Goal: Information Seeking & Learning: Check status

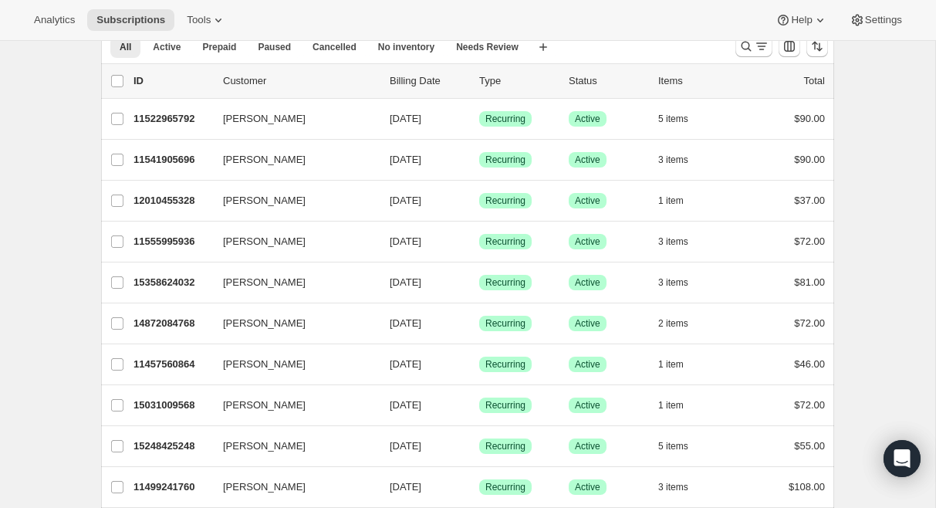
scroll to position [100, 0]
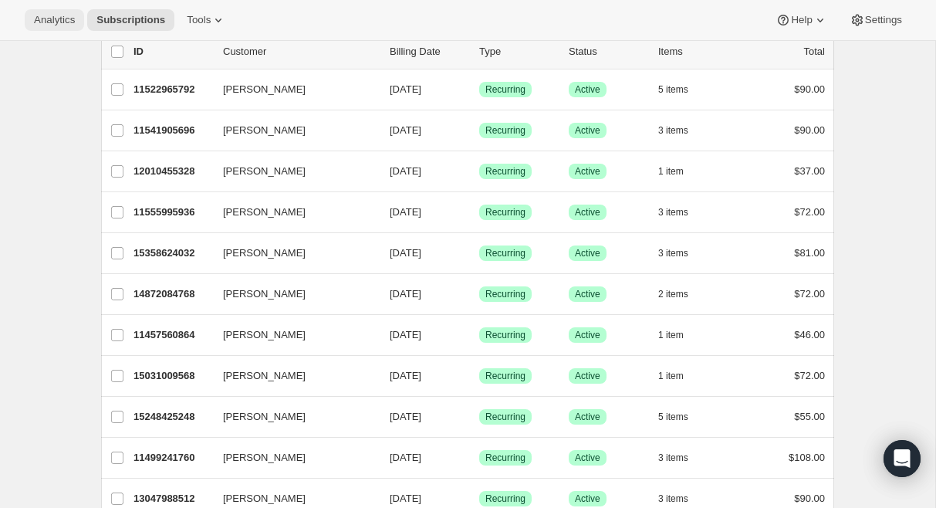
click at [50, 21] on span "Analytics" at bounding box center [54, 20] width 41 height 12
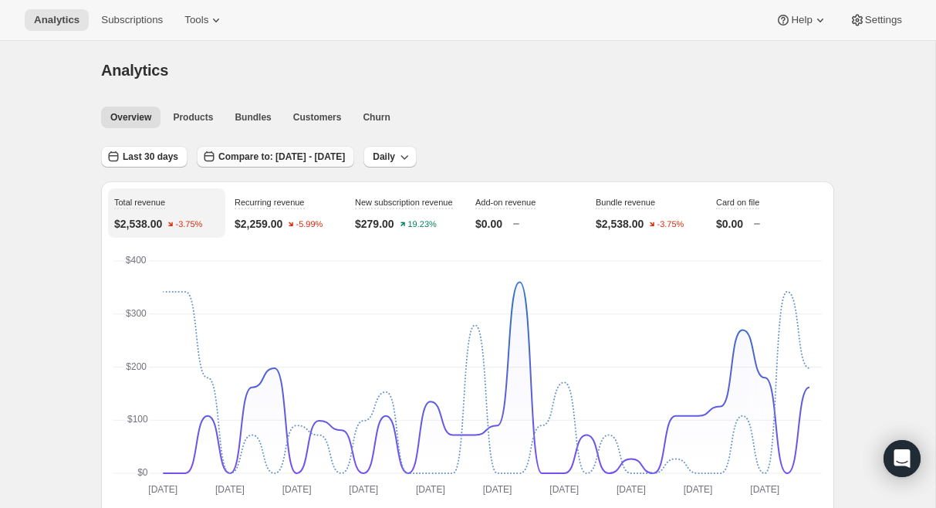
click at [306, 158] on span "Compare to: [DATE] - [DATE]" at bounding box center [281, 156] width 127 height 12
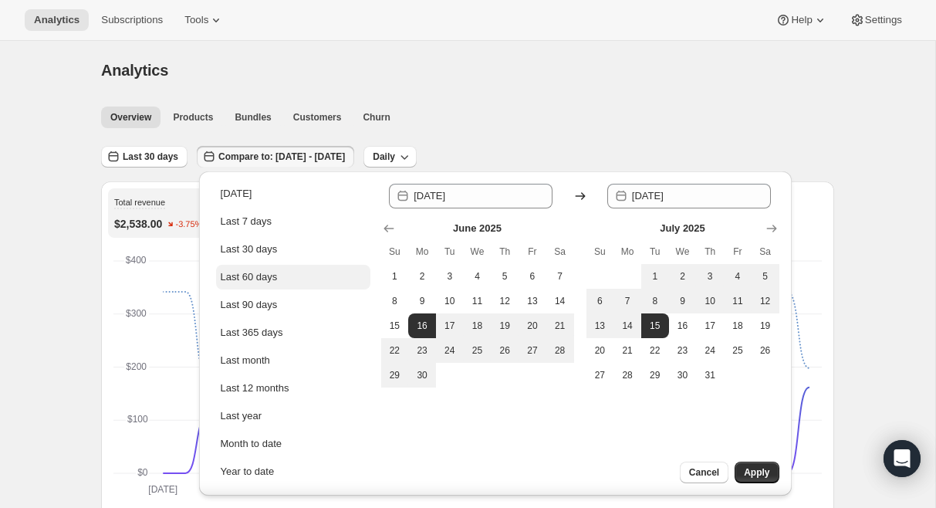
scroll to position [68, 0]
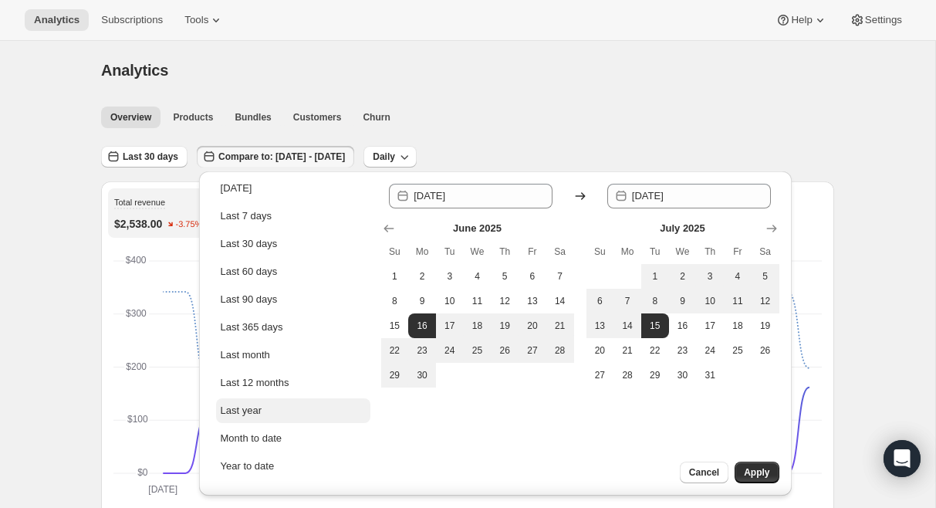
click at [242, 408] on div "Last year" at bounding box center [241, 410] width 41 height 15
type input "[DATE]"
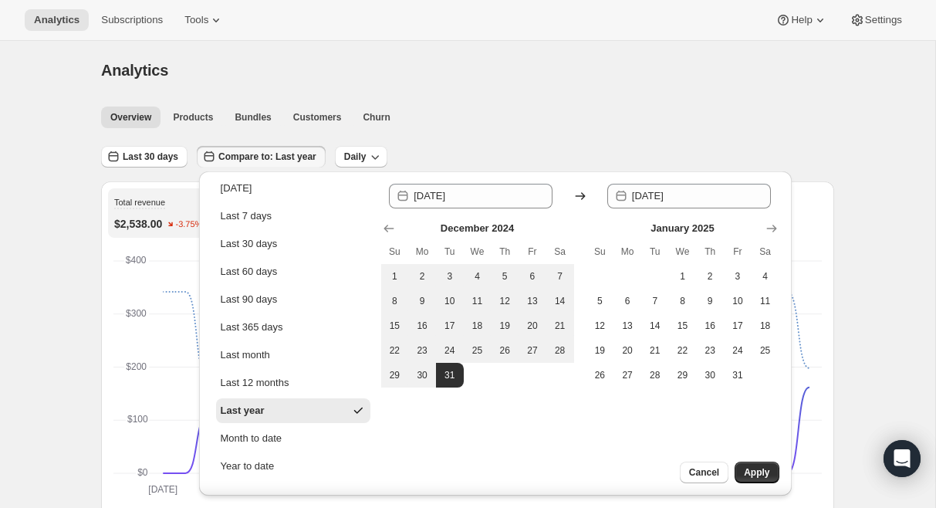
scroll to position [0, 0]
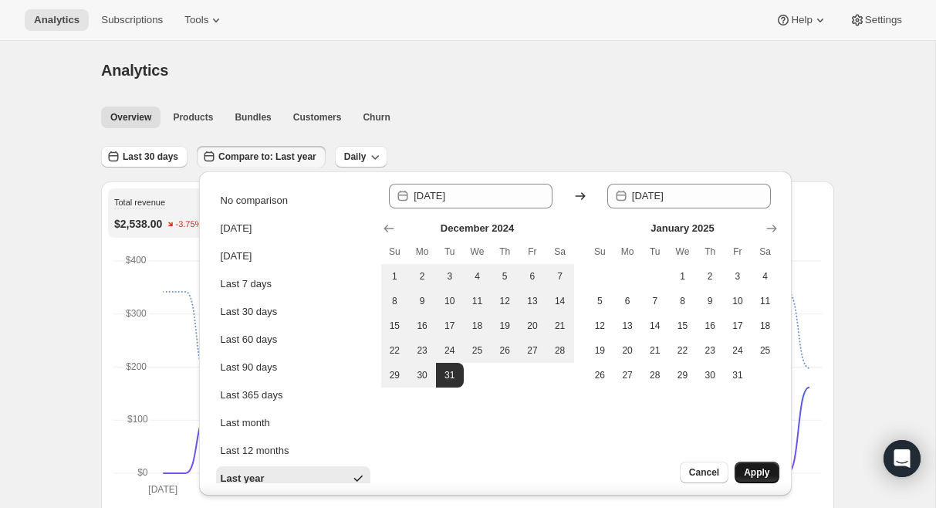
click at [756, 471] on span "Apply" at bounding box center [756, 472] width 25 height 12
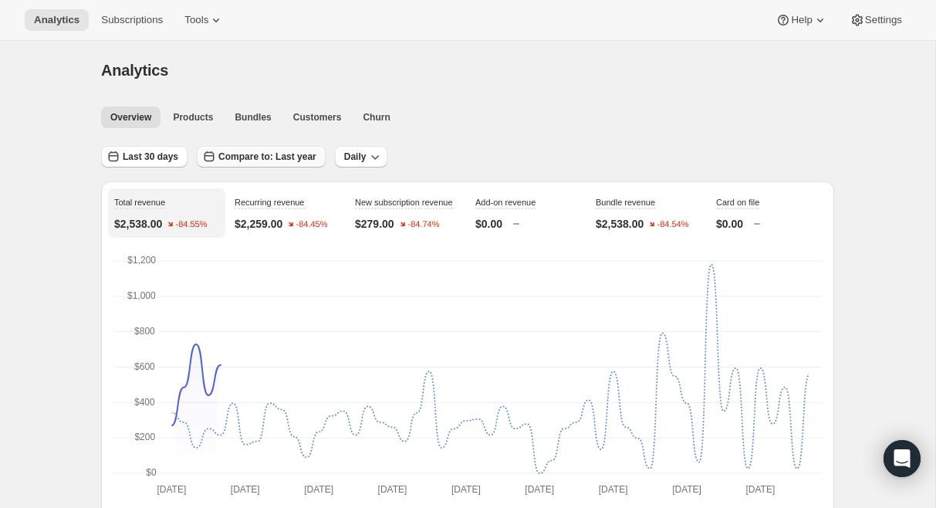
click at [282, 156] on span "Compare to: Last year" at bounding box center [267, 156] width 98 height 12
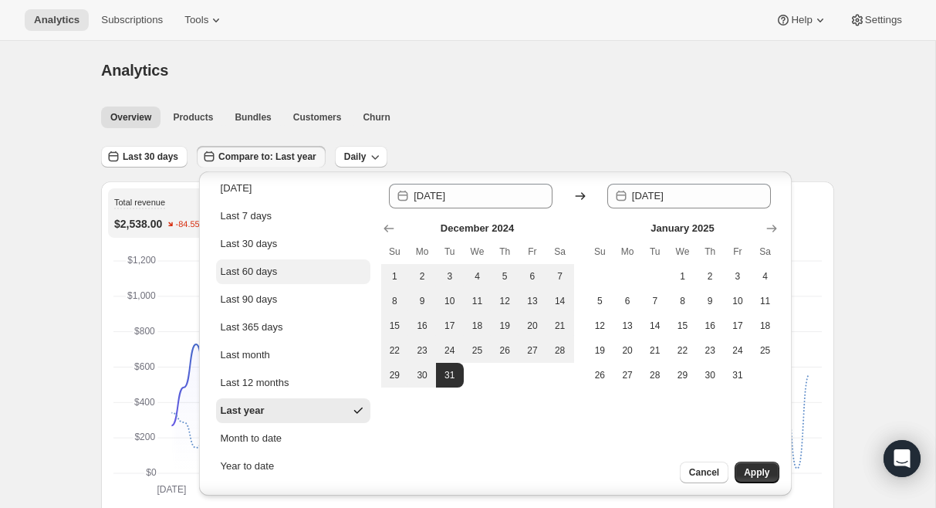
scroll to position [18, 0]
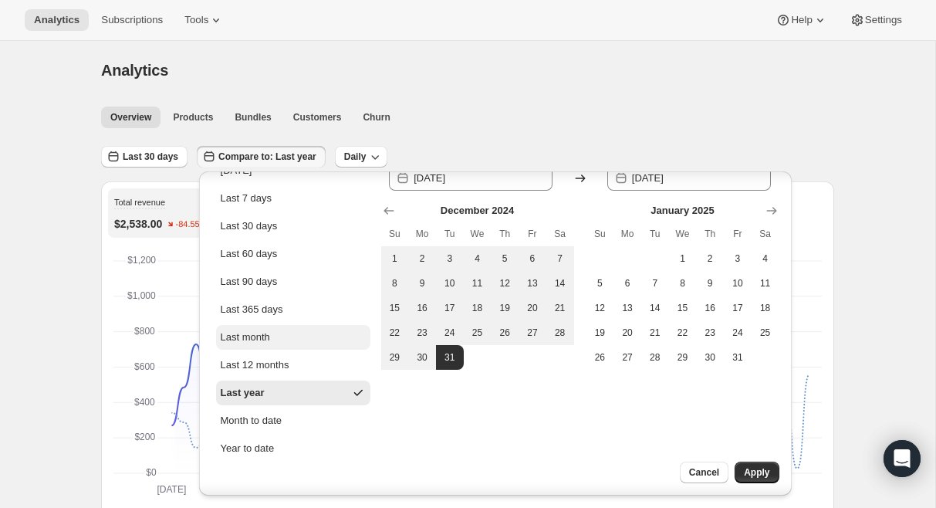
click at [245, 340] on div "Last month" at bounding box center [245, 336] width 49 height 15
type input "[DATE]"
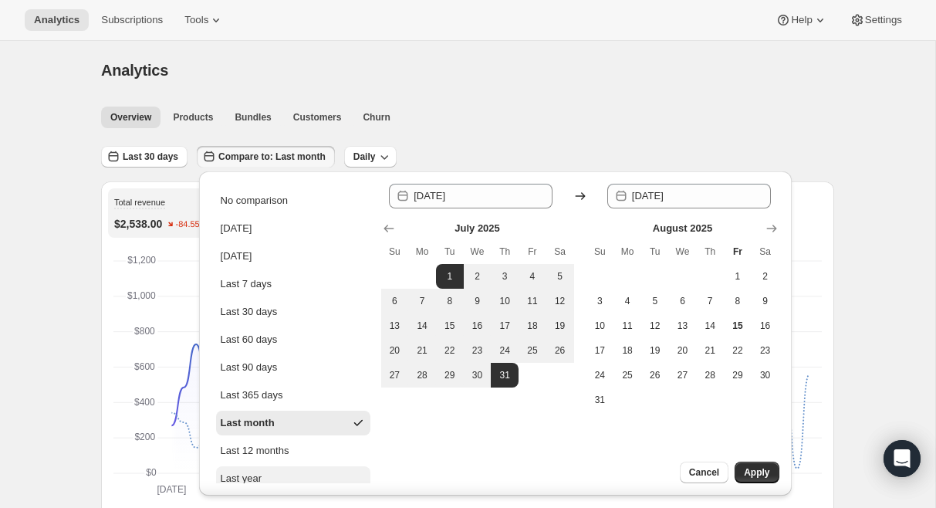
click at [262, 471] on button "Last year" at bounding box center [293, 478] width 154 height 25
type input "[DATE]"
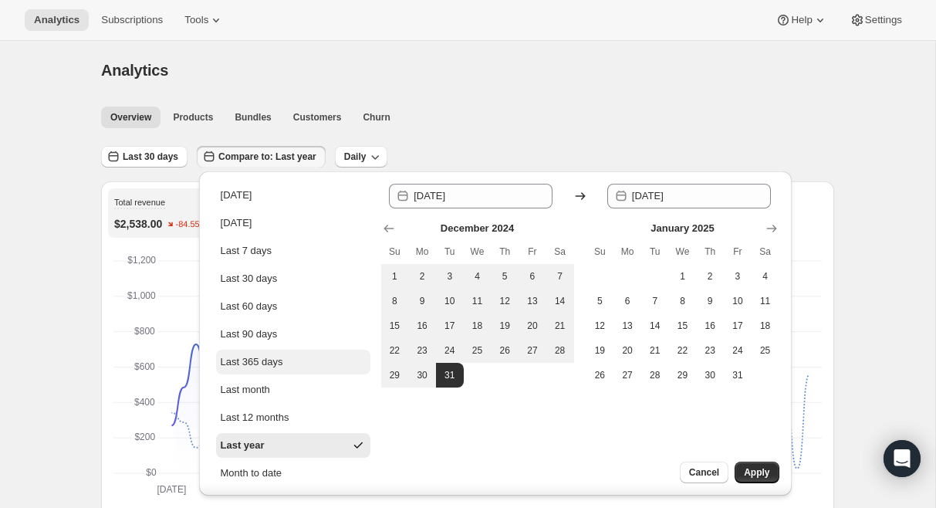
scroll to position [68, 0]
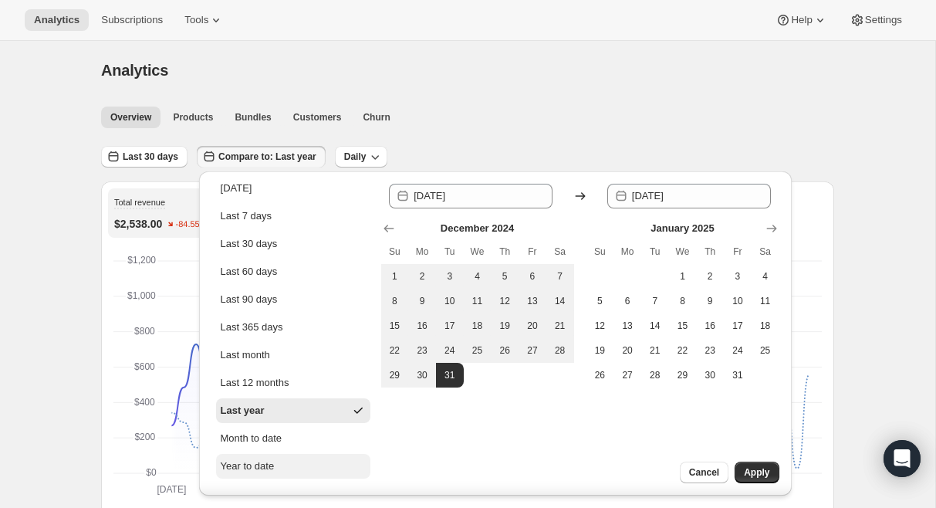
click at [248, 457] on button "Year to date" at bounding box center [293, 466] width 154 height 25
type input "[DATE]"
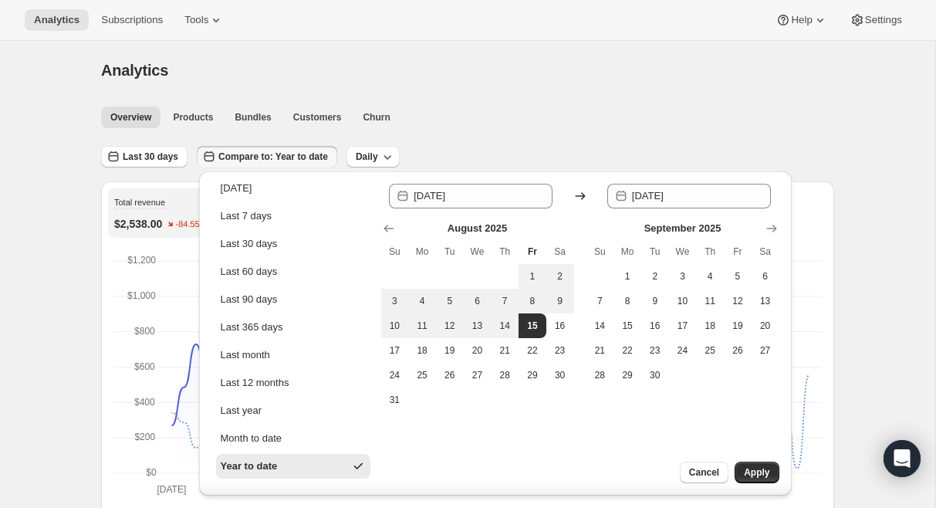
click at [254, 468] on div "Year to date" at bounding box center [249, 465] width 57 height 15
click at [697, 473] on span "Cancel" at bounding box center [704, 472] width 30 height 12
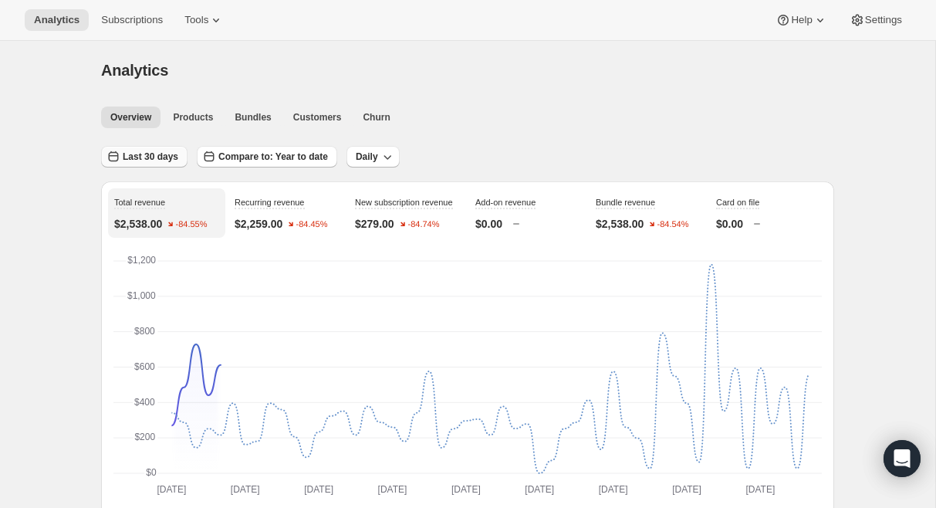
click at [153, 157] on span "Last 30 days" at bounding box center [151, 156] width 56 height 12
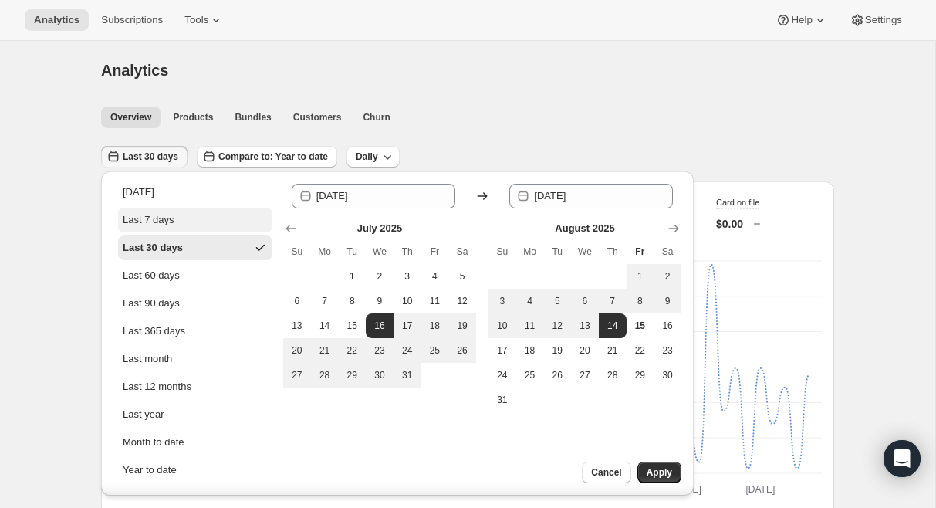
scroll to position [40, 0]
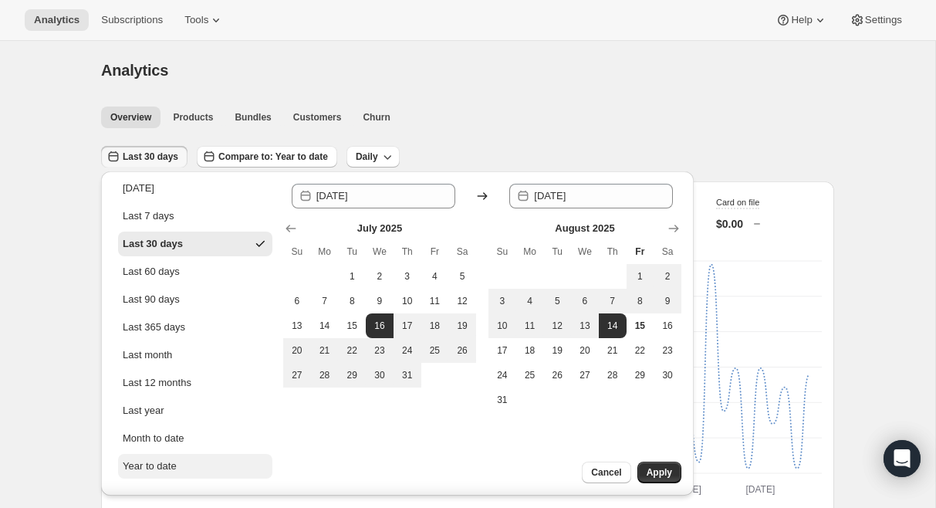
click at [150, 463] on div "Year to date" at bounding box center [150, 465] width 54 height 15
type input "[DATE]"
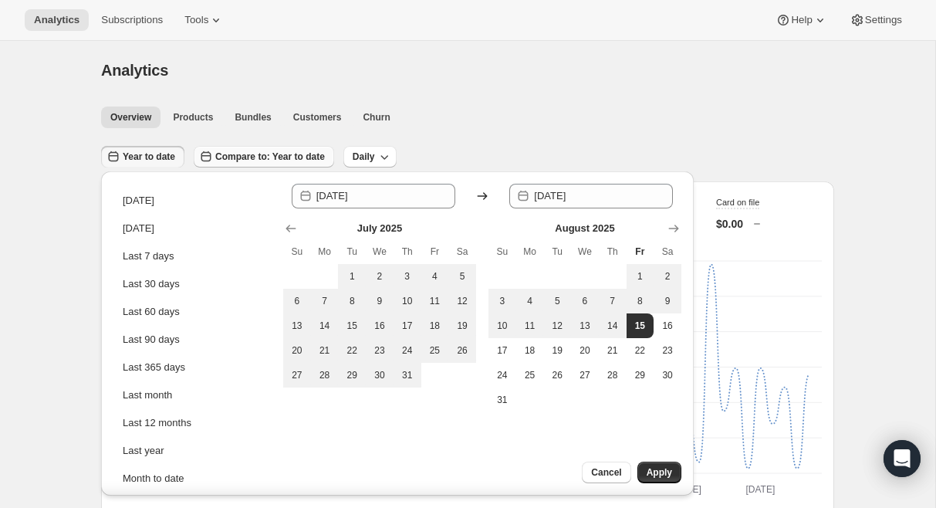
click at [247, 154] on span "Compare to: Year to date" at bounding box center [270, 156] width 110 height 12
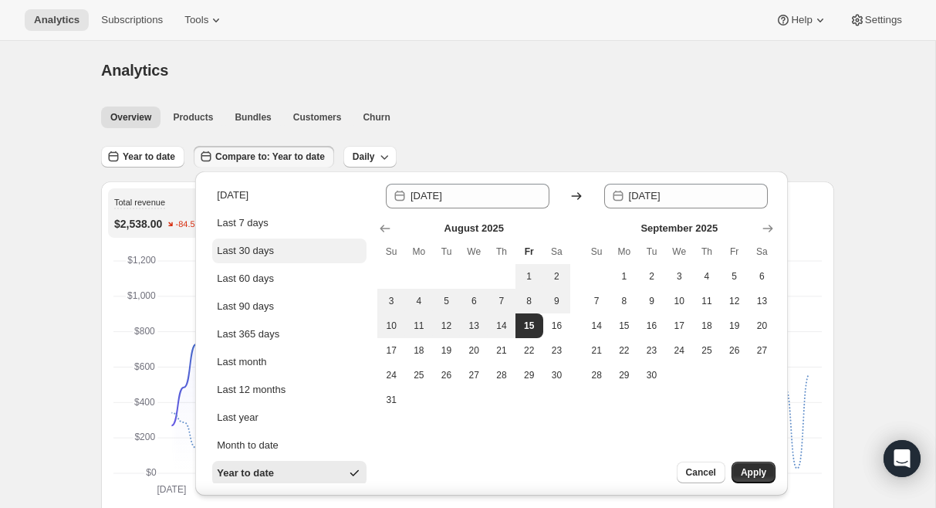
scroll to position [68, 0]
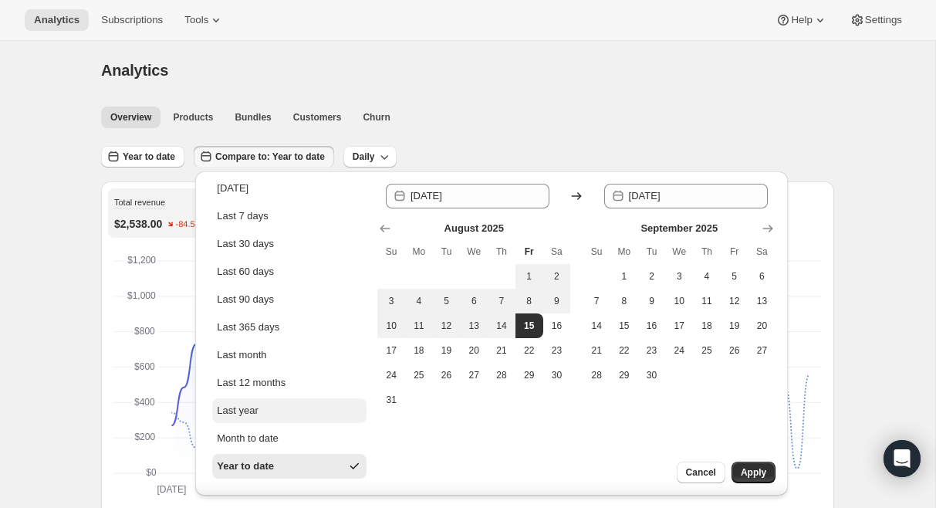
click at [245, 411] on div "Last year" at bounding box center [237, 410] width 41 height 15
type input "[DATE]"
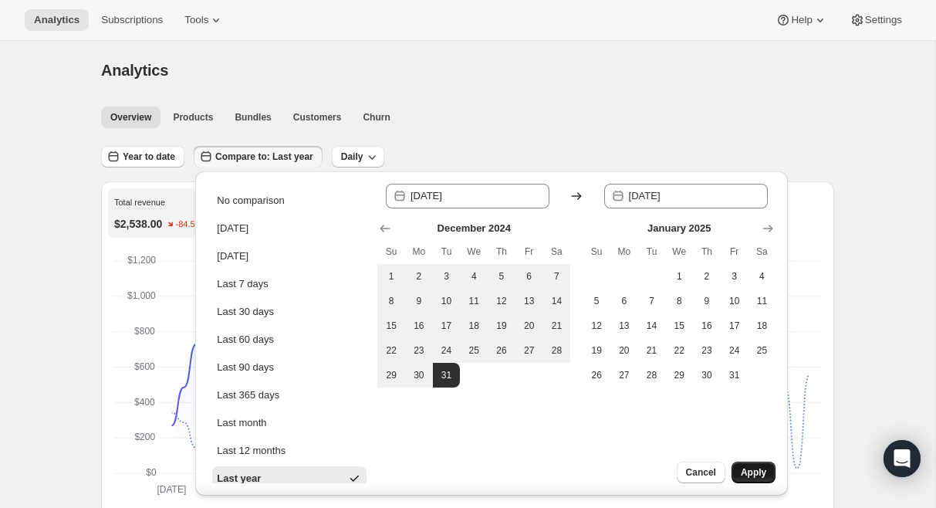
click at [762, 471] on span "Apply" at bounding box center [753, 472] width 25 height 12
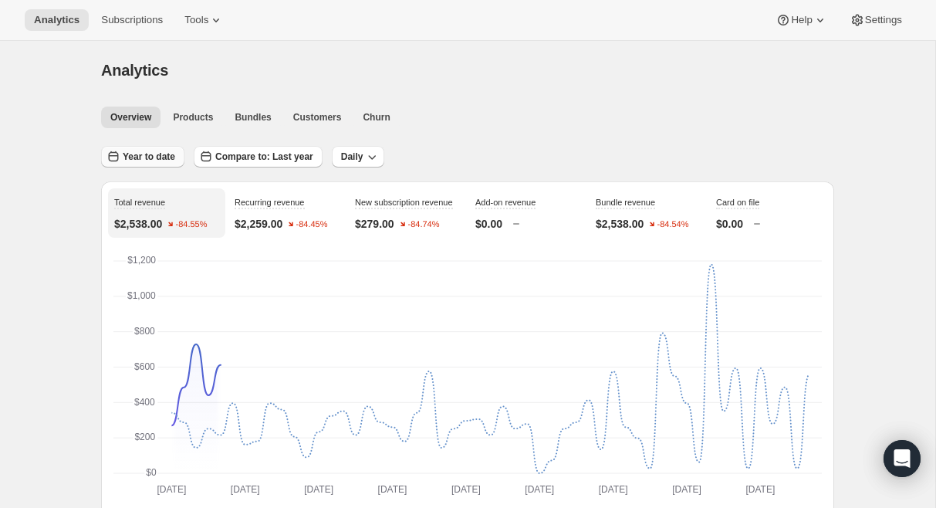
click at [145, 157] on span "Year to date" at bounding box center [149, 156] width 52 height 12
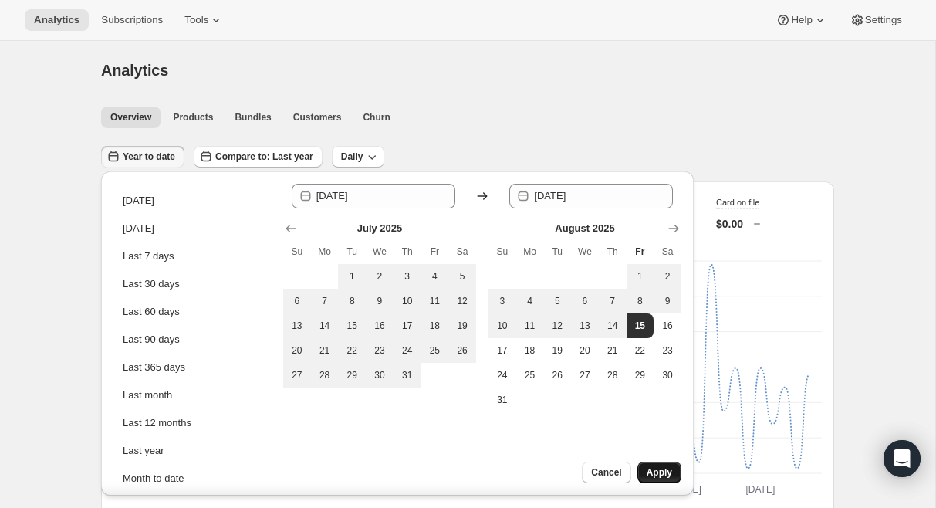
click at [670, 468] on span "Apply" at bounding box center [659, 472] width 25 height 12
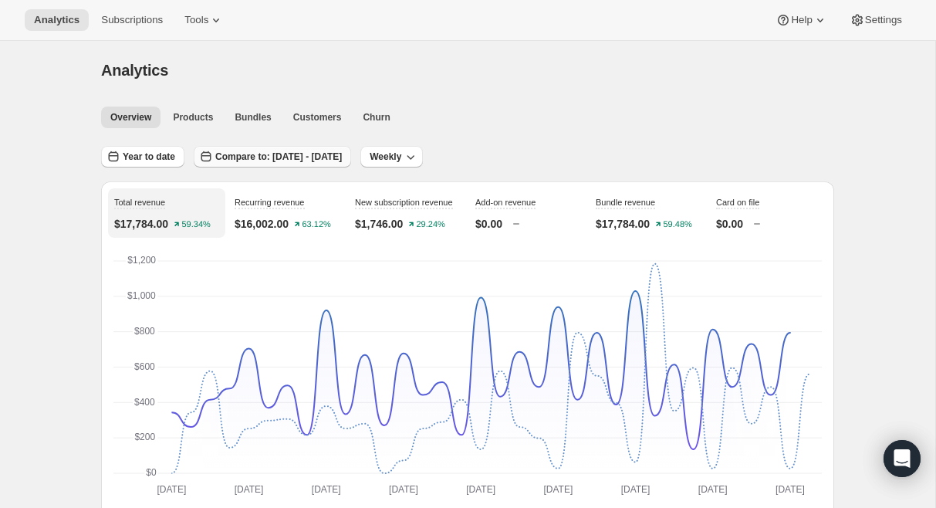
click at [313, 155] on span "Compare to: [DATE] - [DATE]" at bounding box center [278, 156] width 127 height 12
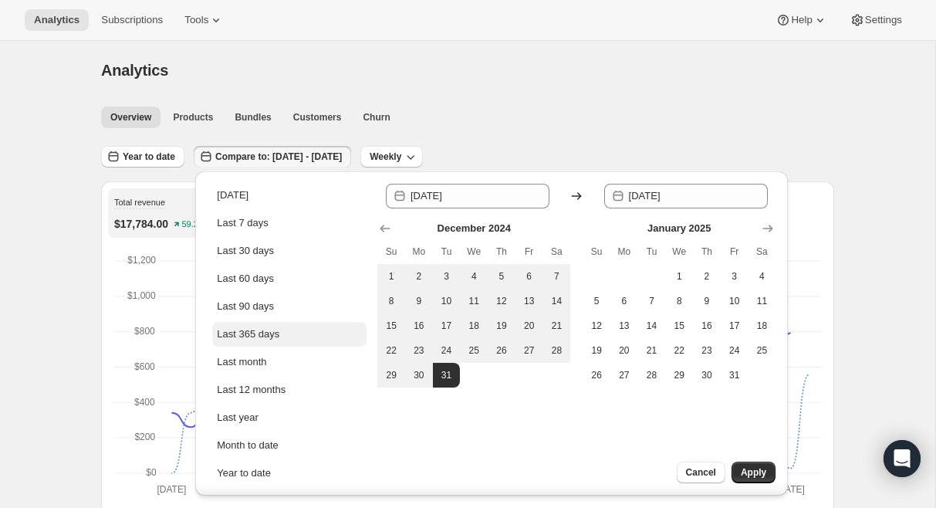
scroll to position [68, 0]
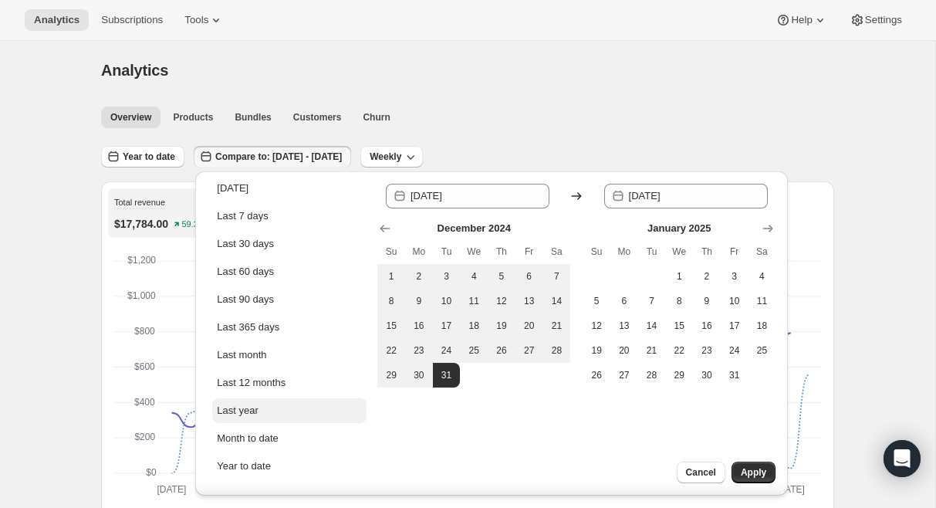
click at [242, 416] on div "Last year" at bounding box center [237, 410] width 41 height 15
type input "[DATE]"
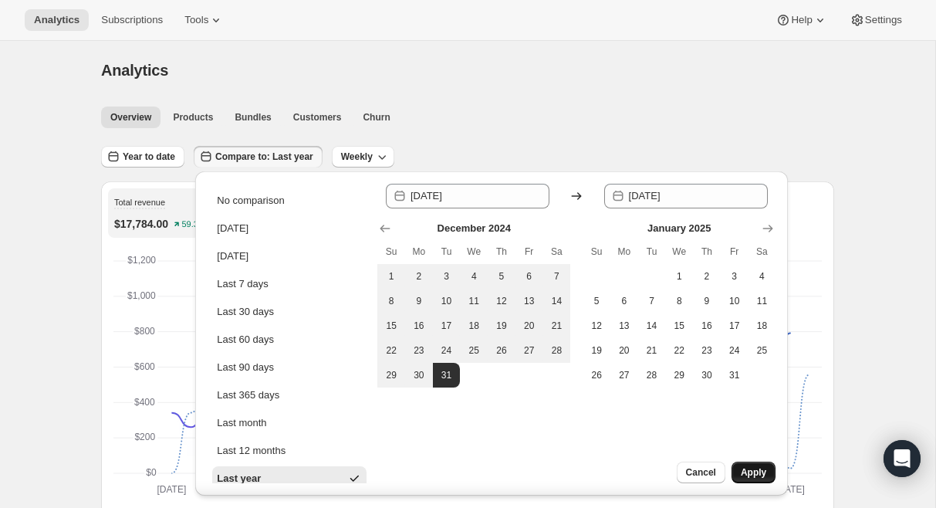
click at [751, 464] on button "Apply" at bounding box center [754, 472] width 44 height 22
